Goal: Use online tool/utility

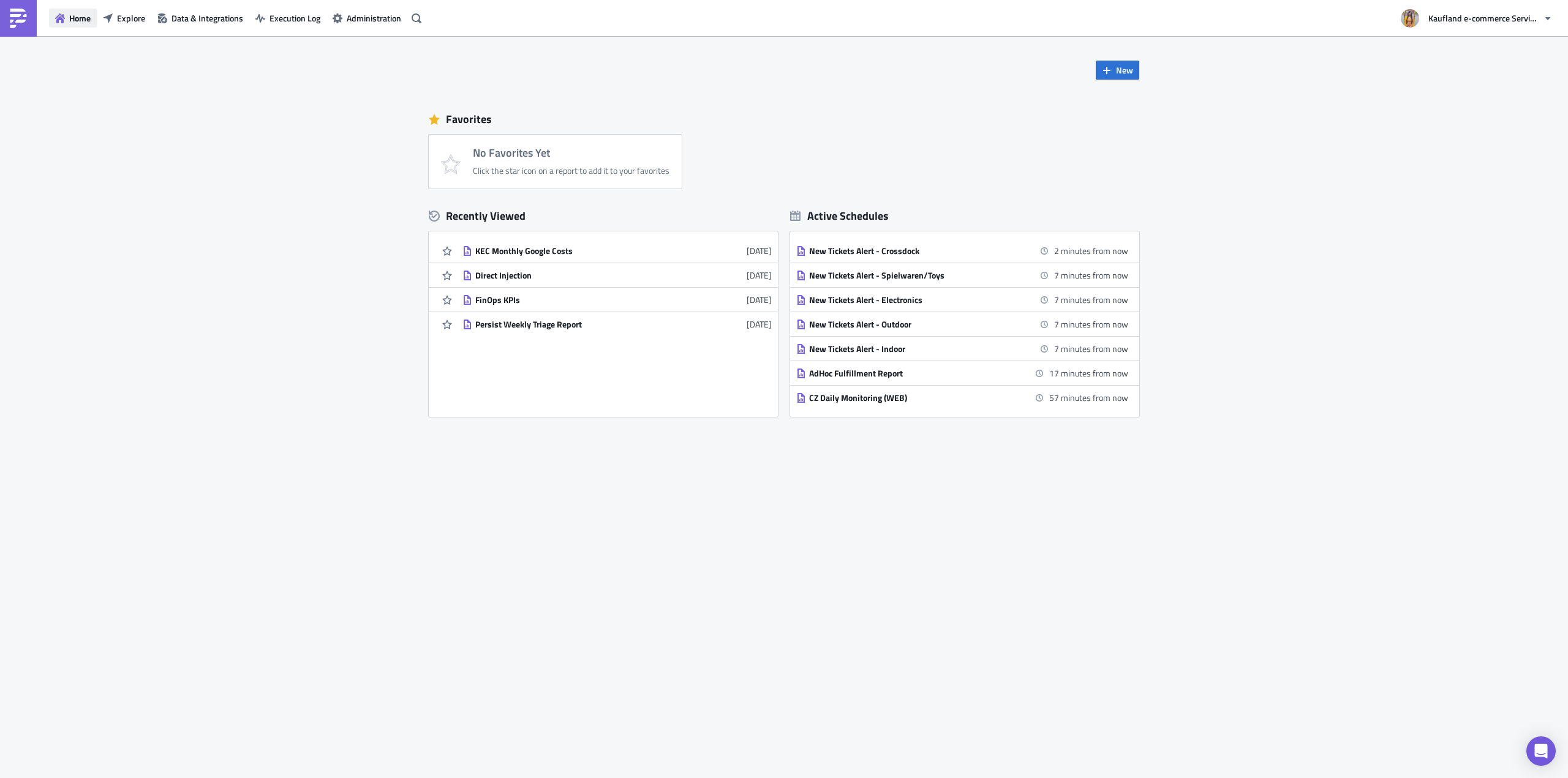
click at [80, 20] on span "Home" at bounding box center [80, 18] width 22 height 13
click at [142, 16] on span "Explore" at bounding box center [131, 18] width 28 height 13
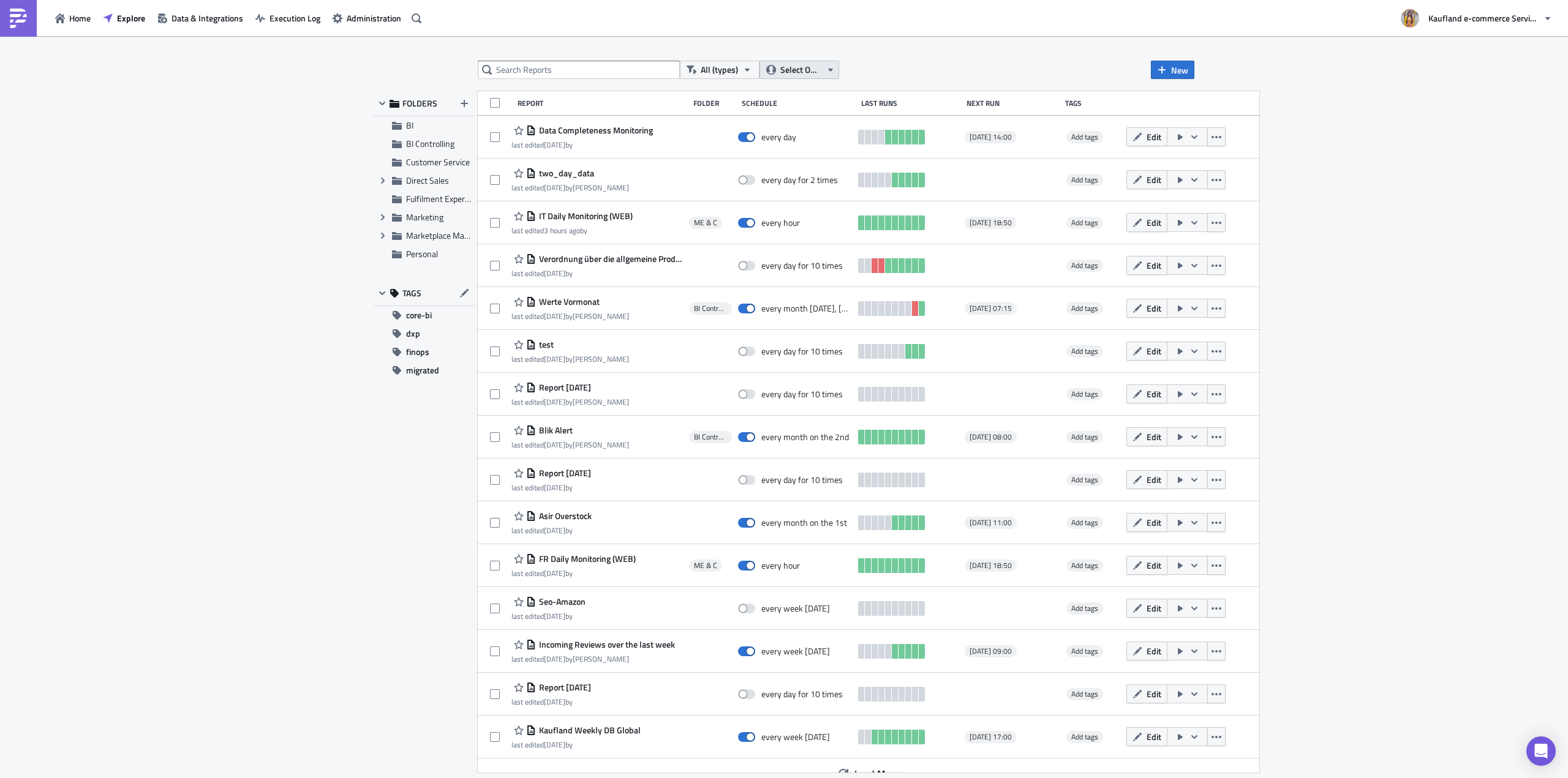
click at [806, 71] on span "Select Owner" at bounding box center [801, 69] width 41 height 14
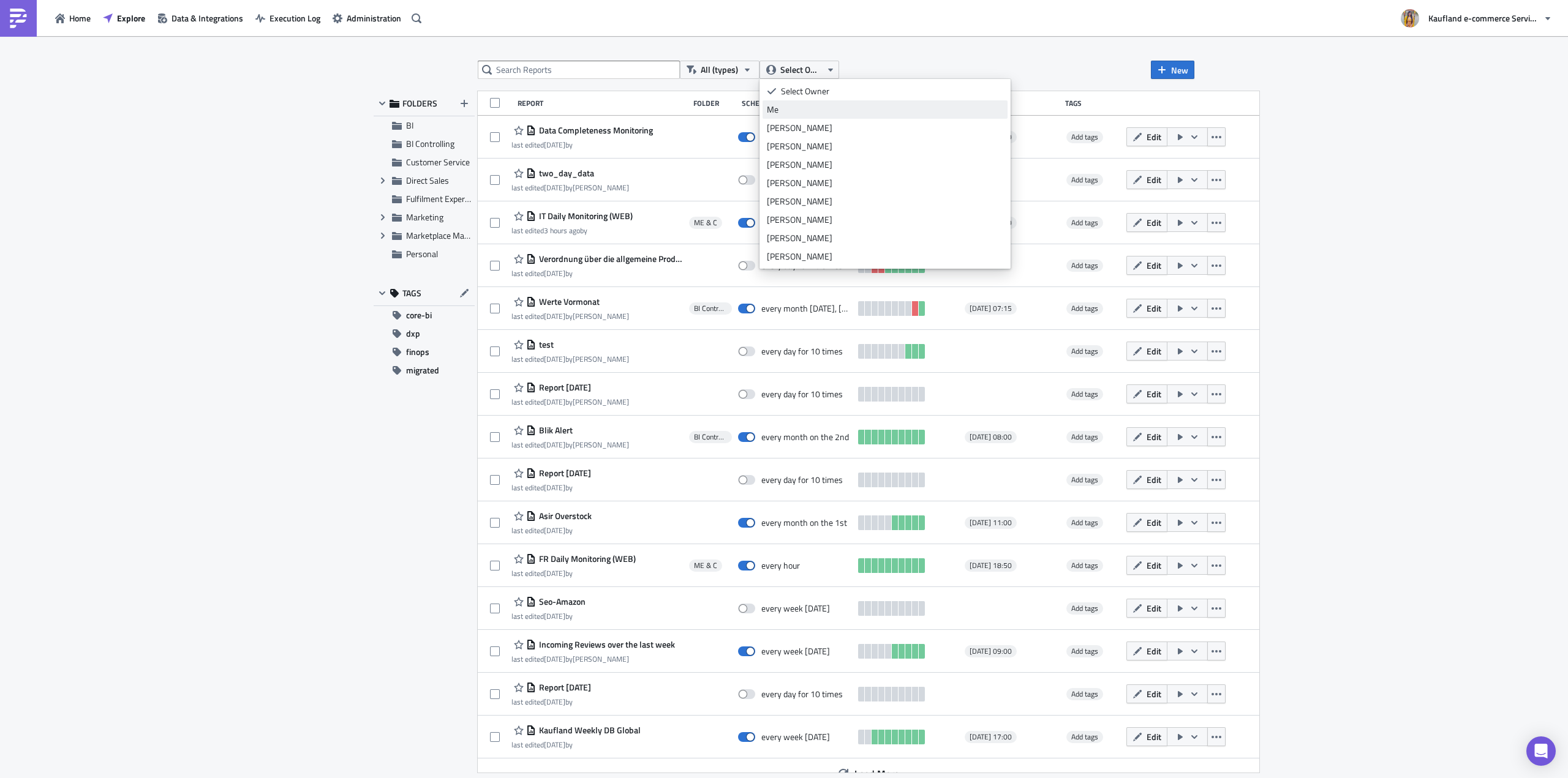
click at [811, 114] on div "Me" at bounding box center [885, 109] width 237 height 12
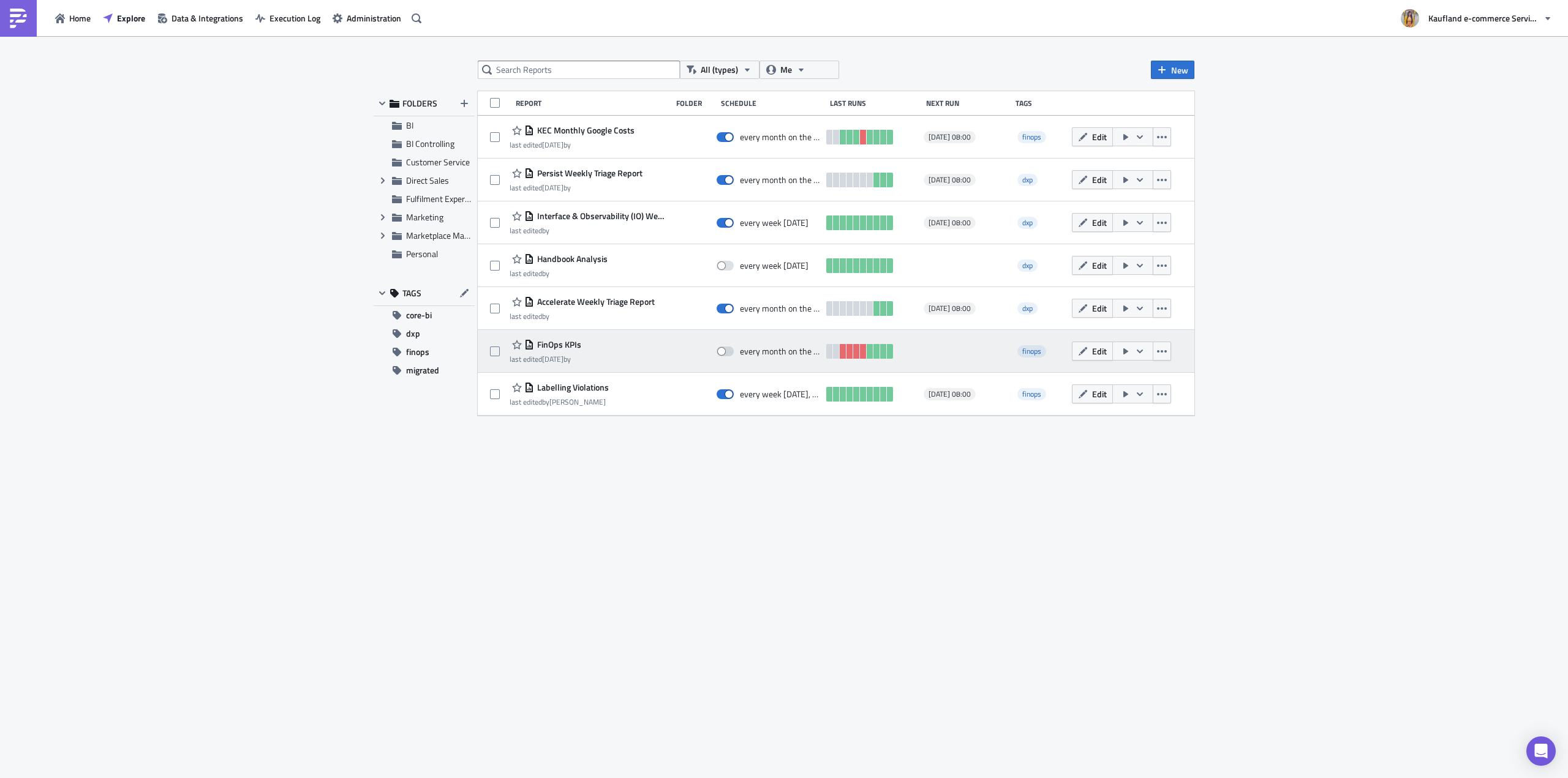
click at [1137, 354] on icon "button" at bounding box center [1140, 351] width 10 height 10
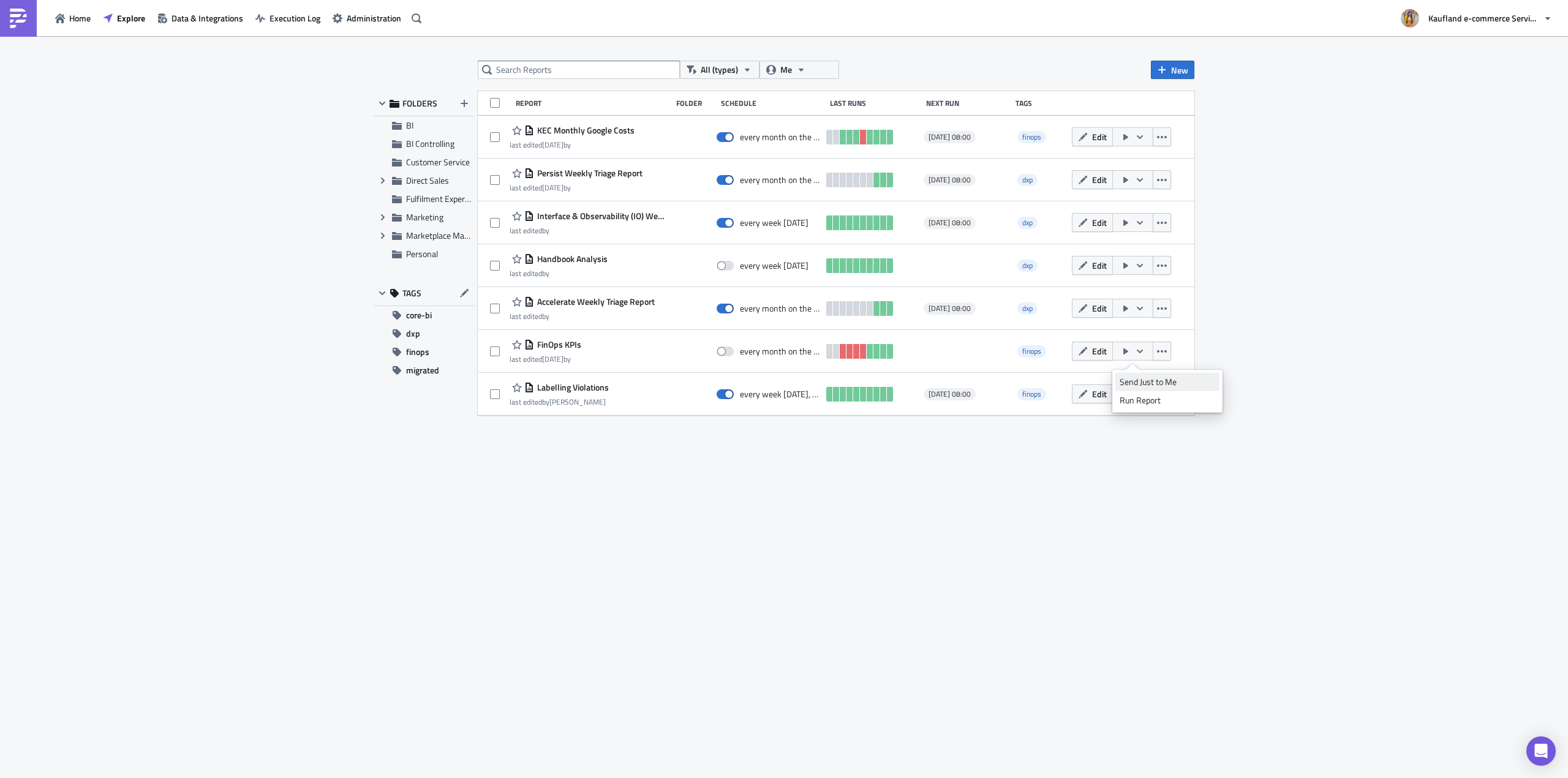
click at [1159, 380] on div "Send Just to Me" at bounding box center [1167, 382] width 95 height 12
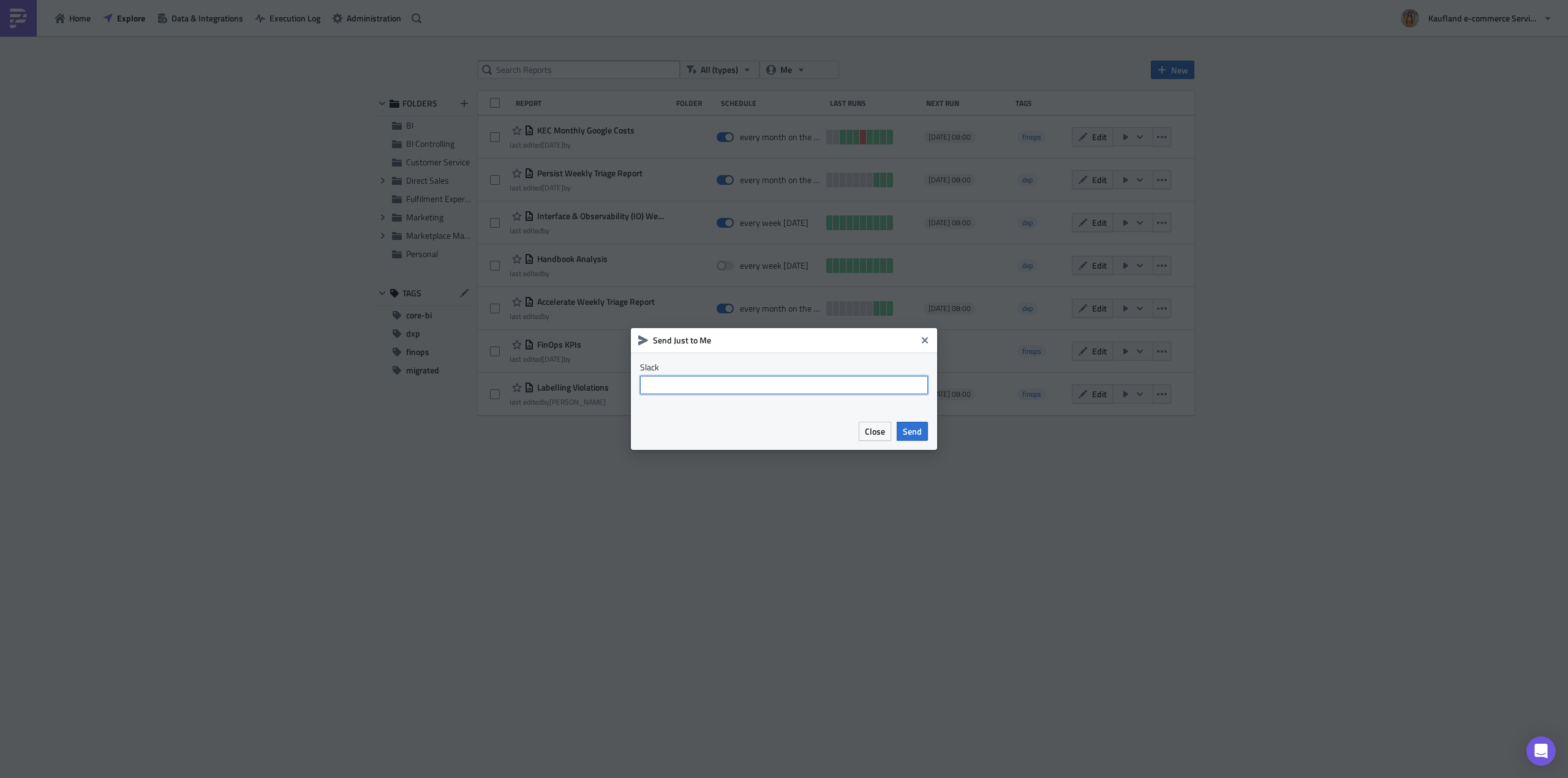
click at [683, 387] on input "text" at bounding box center [784, 385] width 288 height 18
click at [798, 388] on input "text" at bounding box center [784, 385] width 288 height 18
type input "@[PERSON_NAME].[PERSON_NAME]"
click at [900, 432] on button "Send" at bounding box center [912, 432] width 31 height 19
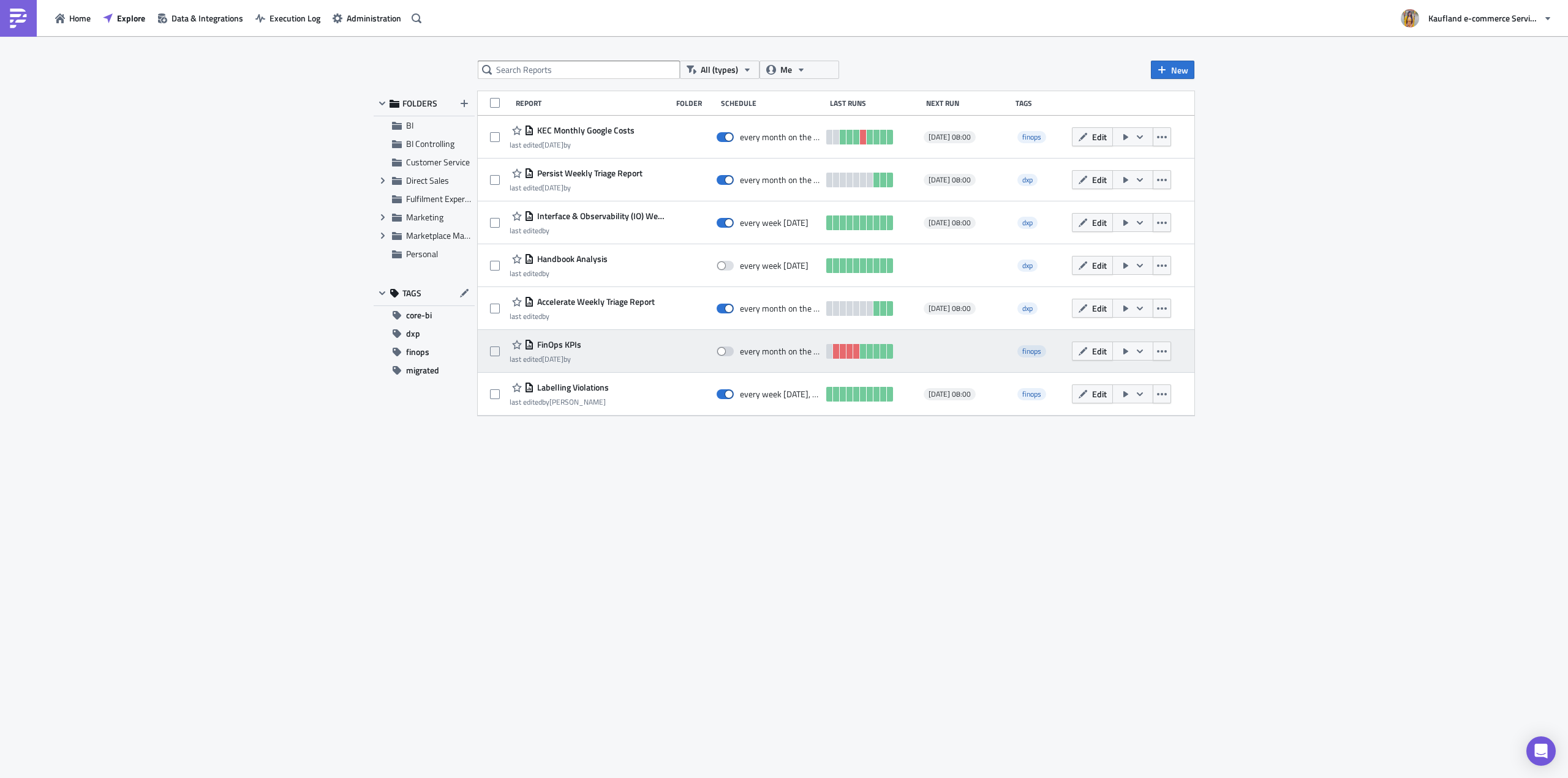
click at [1125, 351] on icon "button" at bounding box center [1125, 351] width 5 height 6
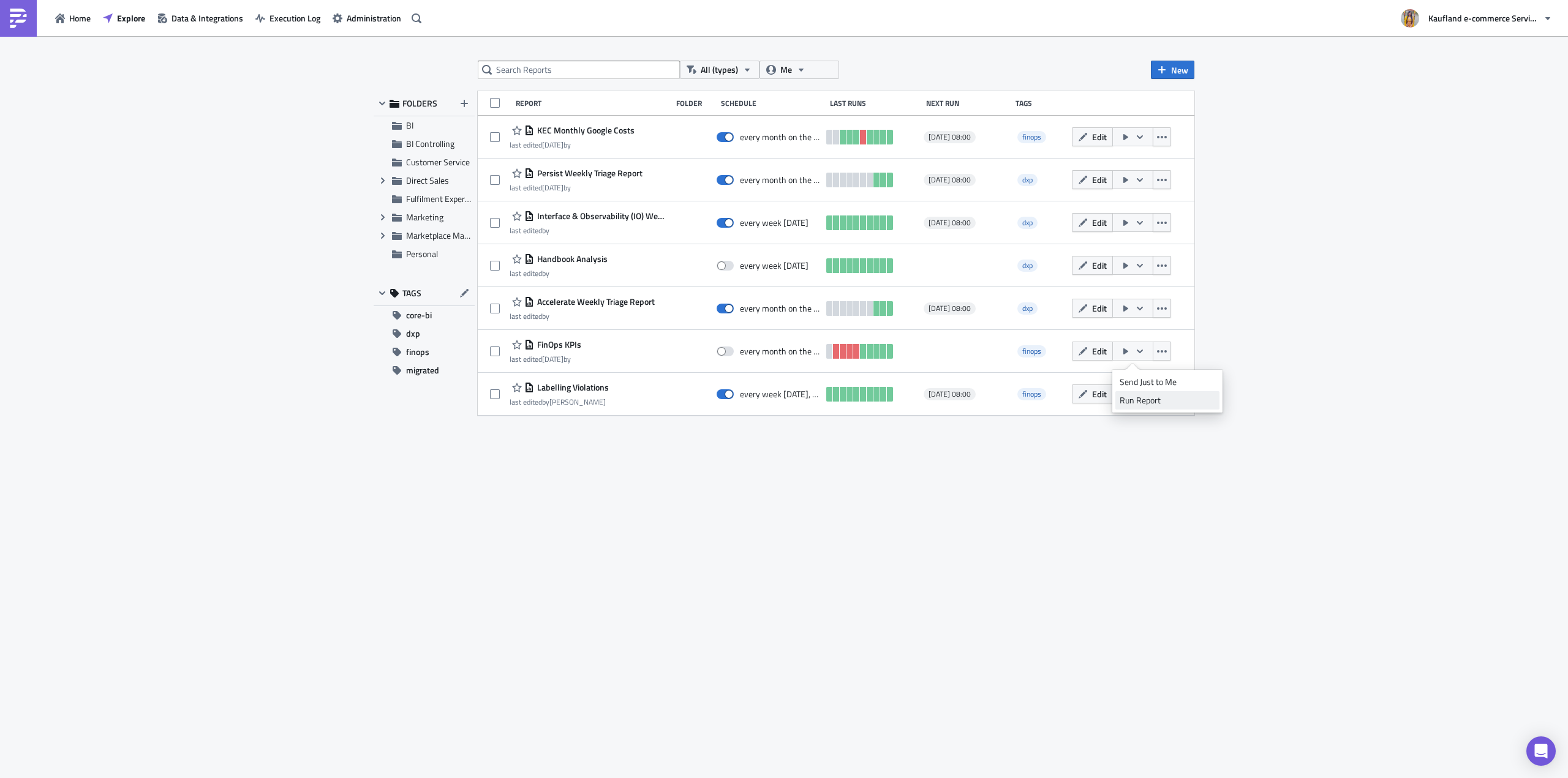
click at [1147, 399] on div "Run Report" at bounding box center [1167, 400] width 95 height 12
